Goal: Share content: Share content

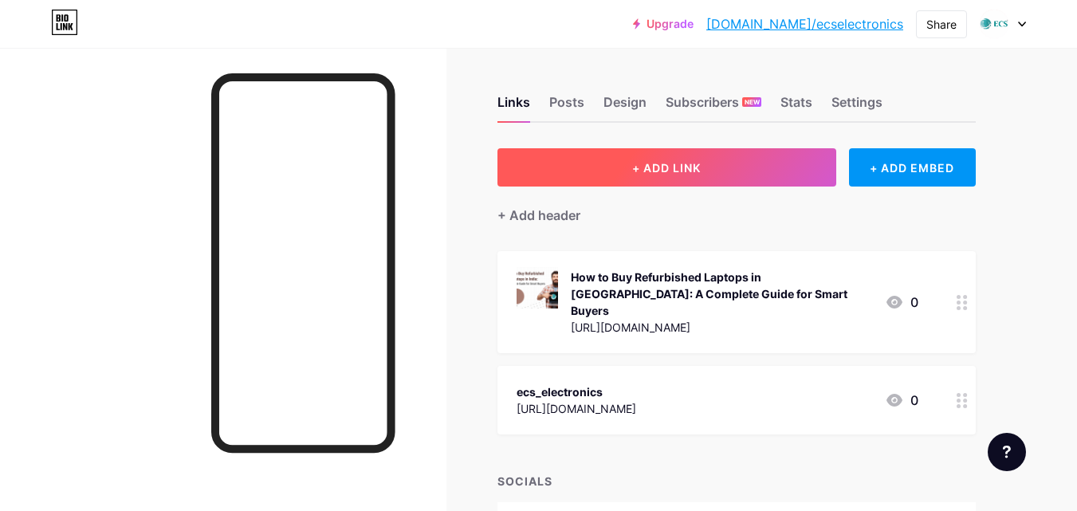
click at [668, 163] on span "+ ADD LINK" at bounding box center [666, 168] width 69 height 14
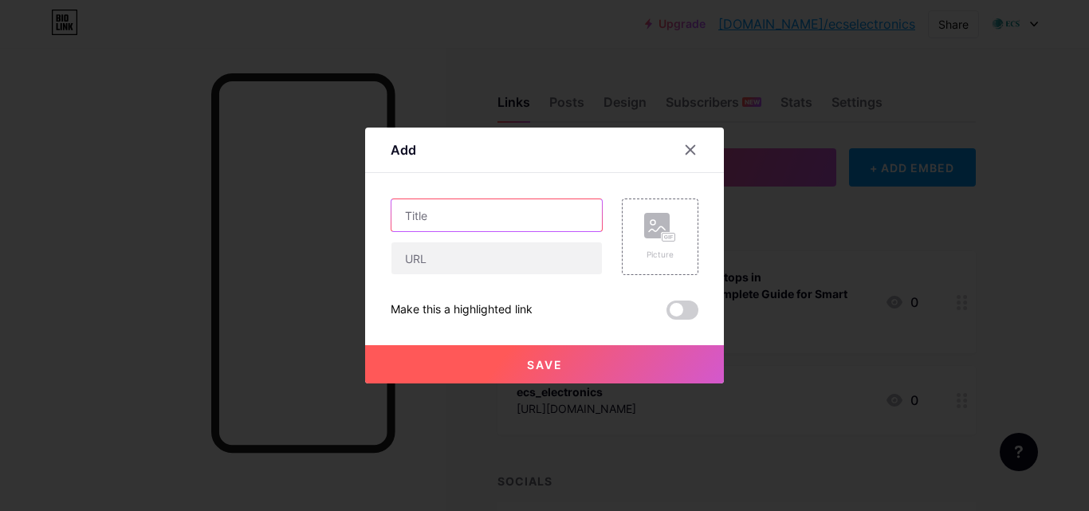
click at [459, 214] on input "text" at bounding box center [496, 215] width 210 height 32
paste input "Unlock Big Savings with Open Box Laptops: Smart Reasons to Buy an Open Box Lapt…"
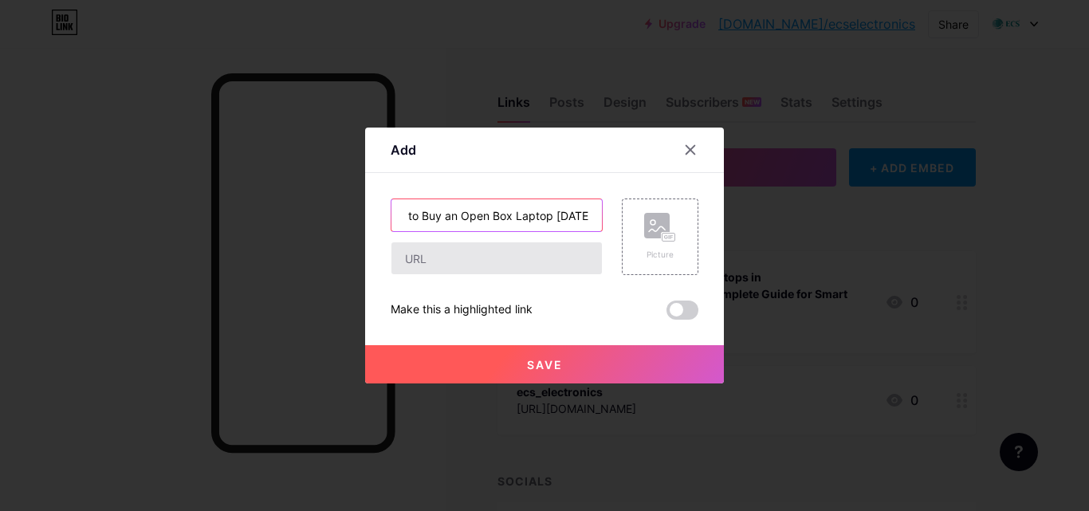
type input "Unlock Big Savings with Open Box Laptops: Smart Reasons to Buy an Open Box Lapt…"
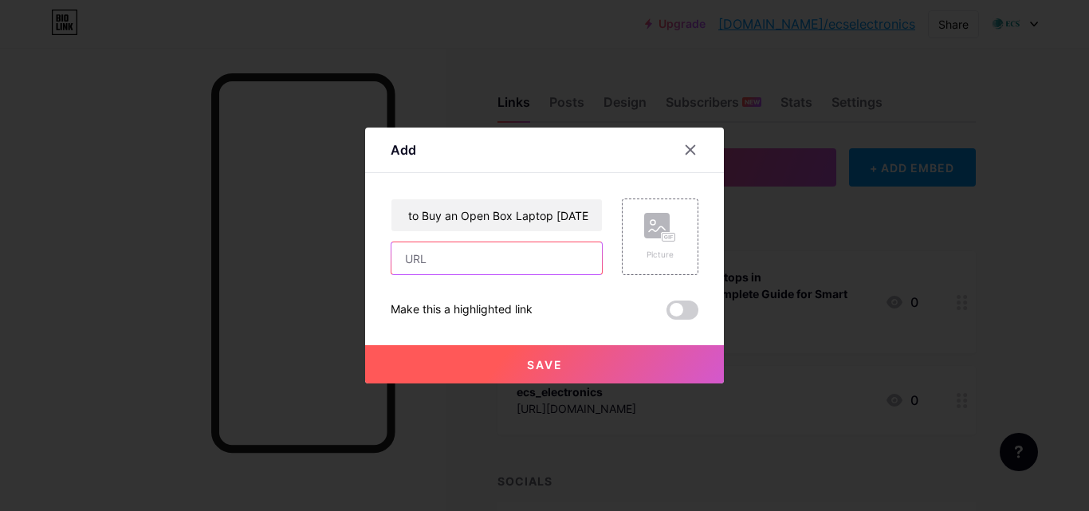
scroll to position [0, 0]
click at [426, 253] on input "text" at bounding box center [496, 258] width 210 height 32
paste input "[URL][DOMAIN_NAME][DATE]"
type input "[URL][DOMAIN_NAME][DATE]"
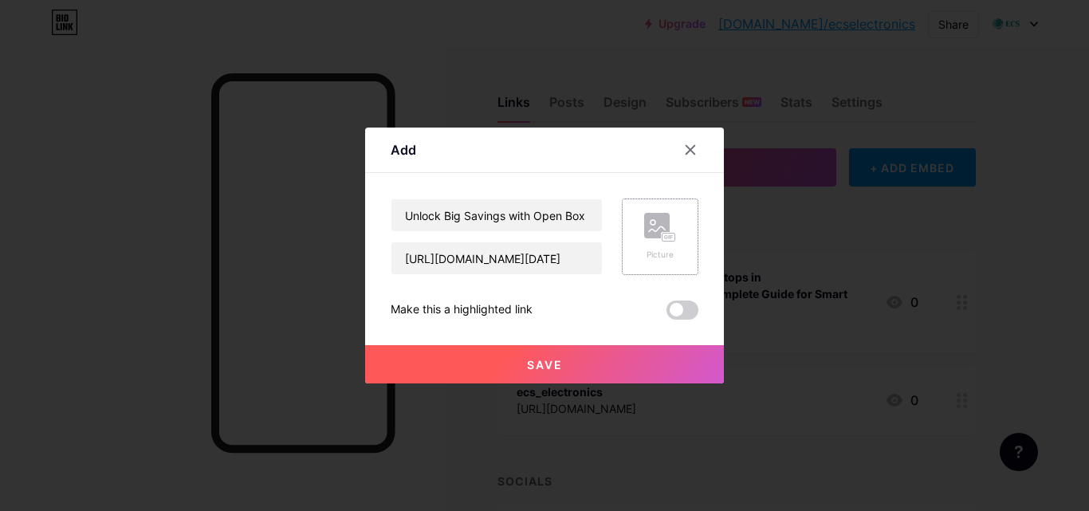
click at [653, 238] on rect at bounding box center [657, 226] width 26 height 26
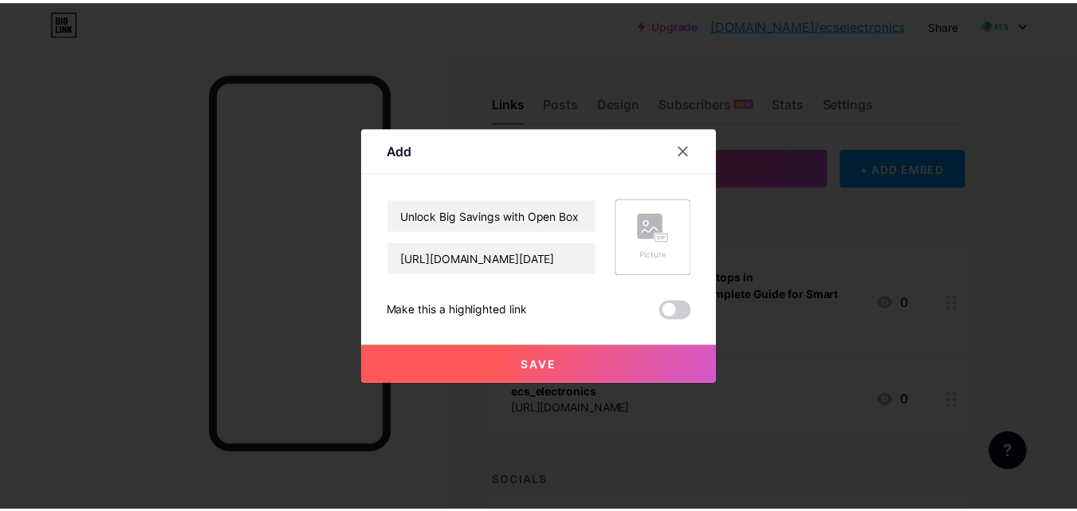
scroll to position [0, 0]
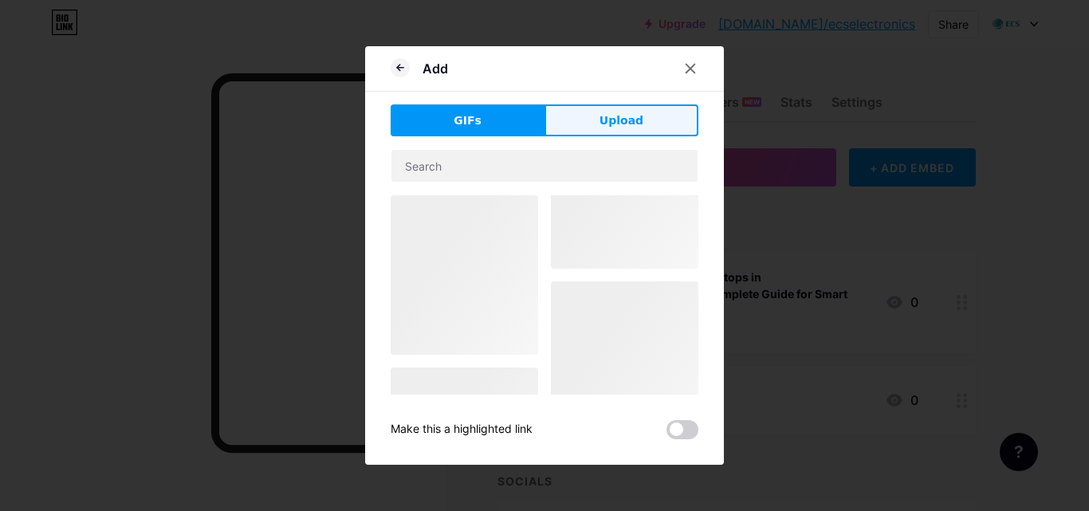
click at [603, 118] on span "Upload" at bounding box center [621, 120] width 44 height 17
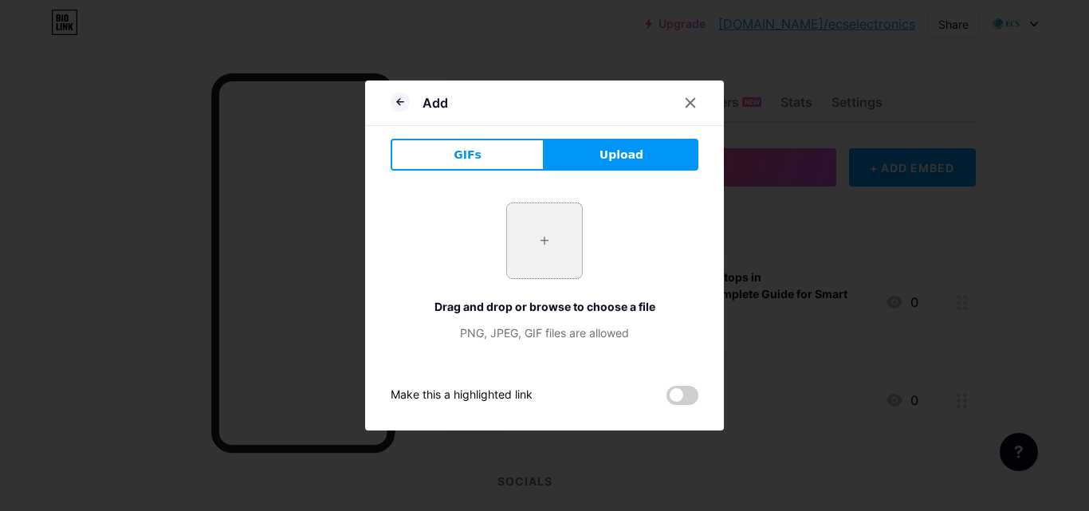
click at [543, 242] on input "file" at bounding box center [544, 240] width 75 height 75
type input "C:\fakepath\Unlock_Big_Savings_with_Open_Box_Laptops_Smart_Reasons_to_Buy_Open_…"
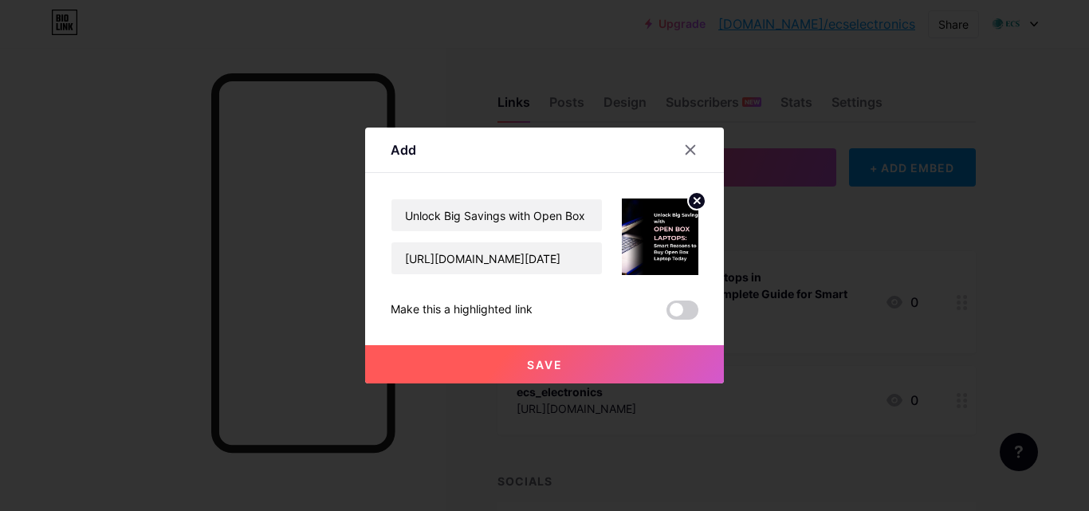
click at [531, 363] on span "Save" at bounding box center [545, 365] width 36 height 14
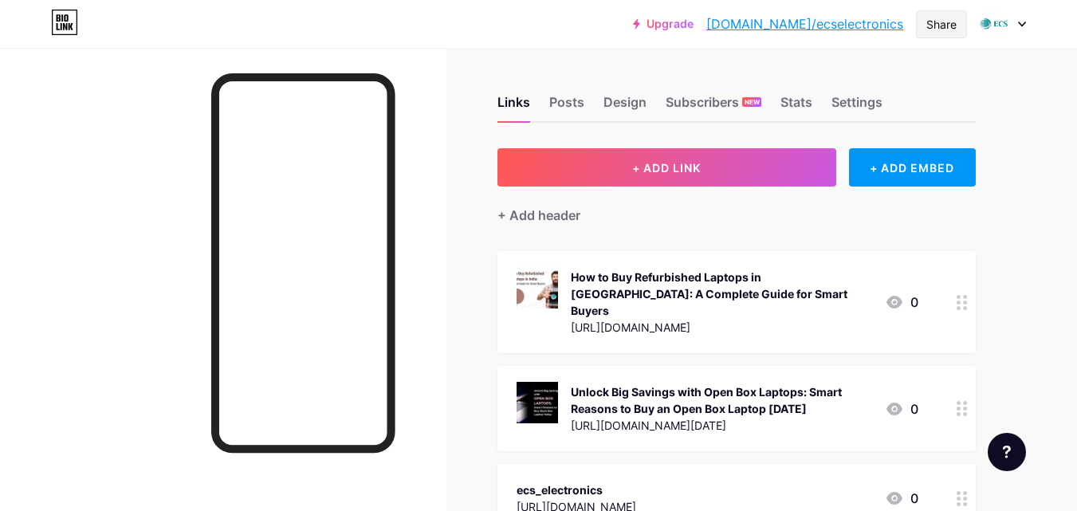
click at [931, 22] on div "Share" at bounding box center [941, 24] width 30 height 17
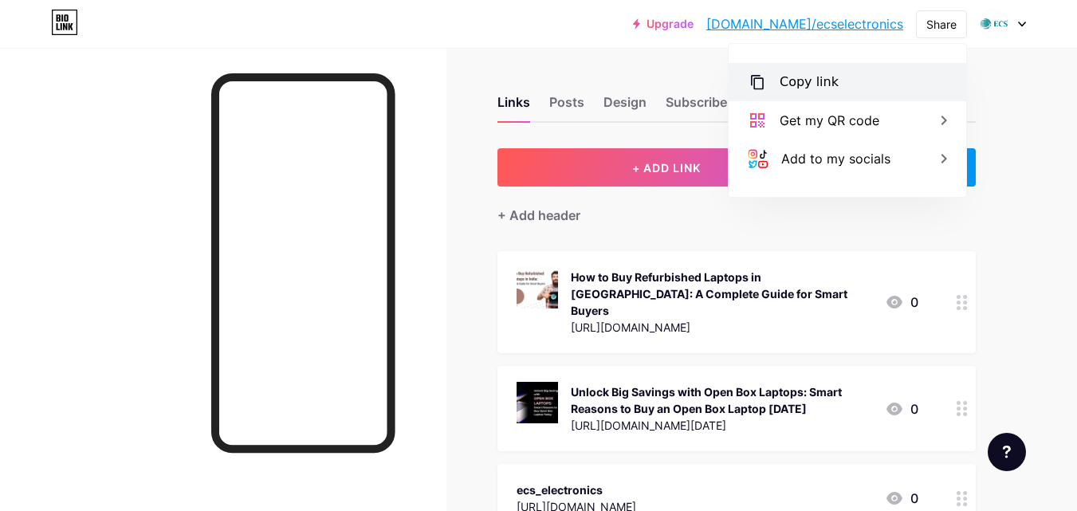
click at [808, 87] on div "Copy link" at bounding box center [809, 82] width 59 height 19
